Goal: Navigation & Orientation: Go to known website

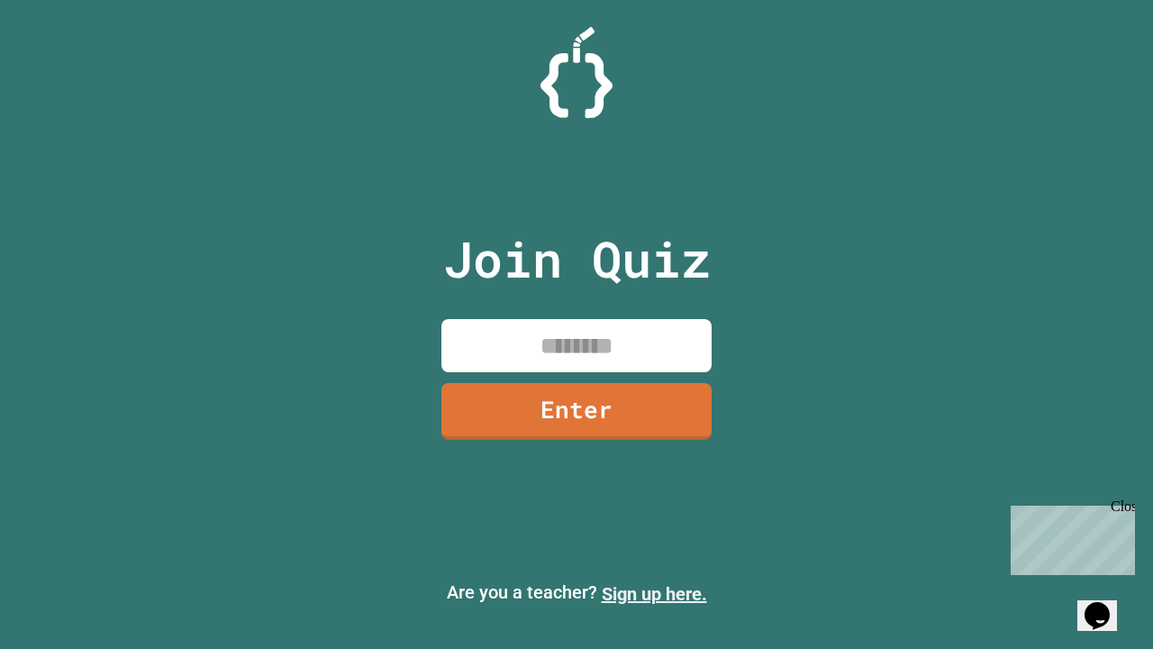
click at [654, 594] on link "Sign up here." at bounding box center [654, 594] width 105 height 22
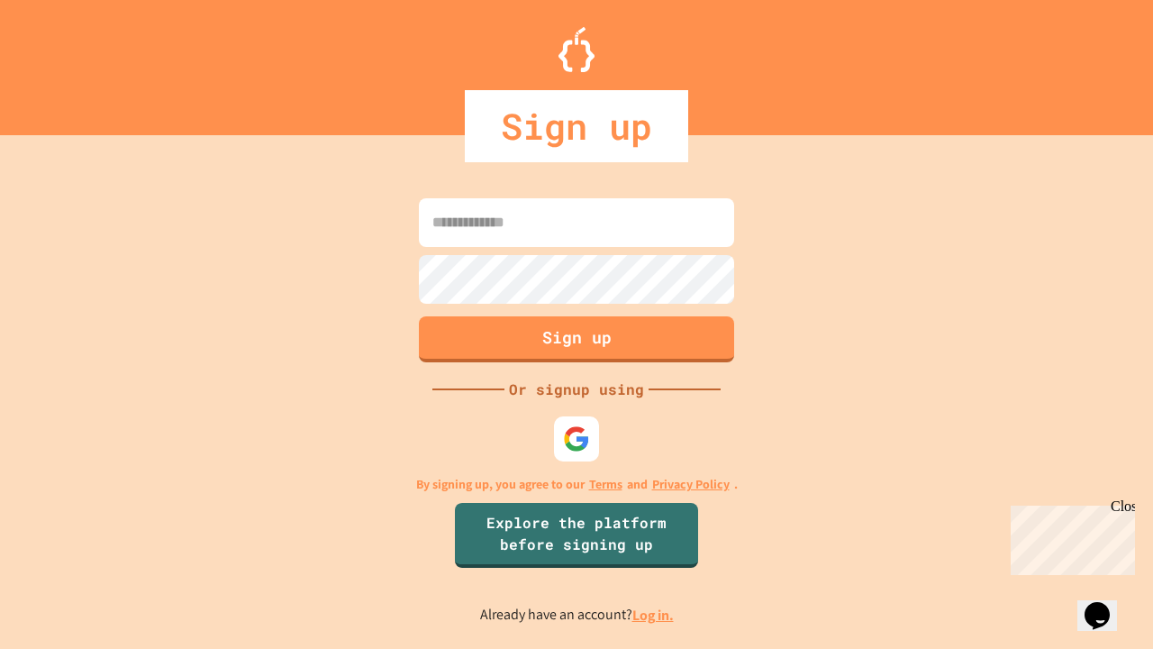
click at [654, 614] on link "Log in." at bounding box center [653, 614] width 41 height 19
